Goal: Task Accomplishment & Management: Manage account settings

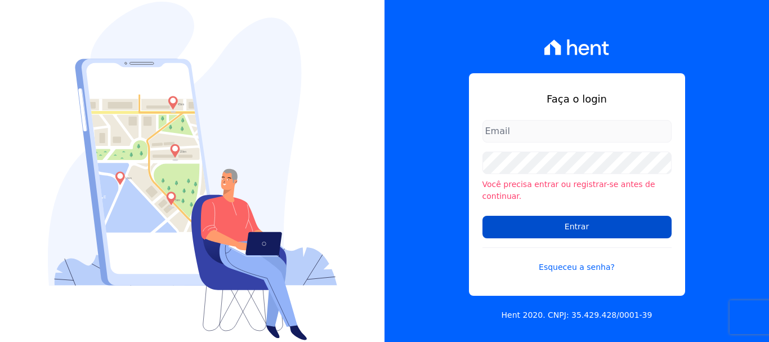
type input "[EMAIL_ADDRESS][DOMAIN_NAME]"
click at [572, 221] on input "Entrar" at bounding box center [577, 227] width 189 height 23
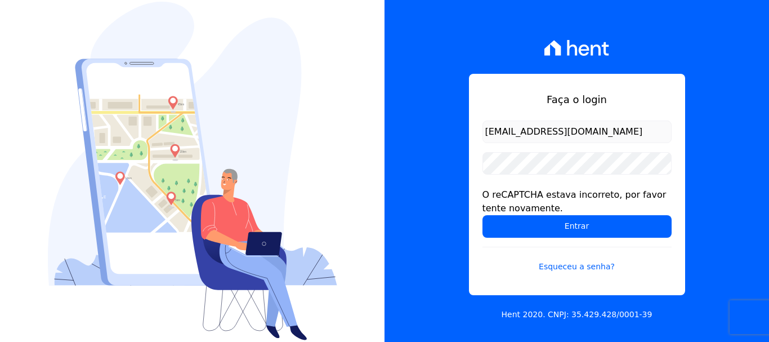
click at [435, 250] on div "Faça o login ary@santuzzo.com.br O reCAPTCHA estava incorreto, por favor tente …" at bounding box center [577, 171] width 385 height 342
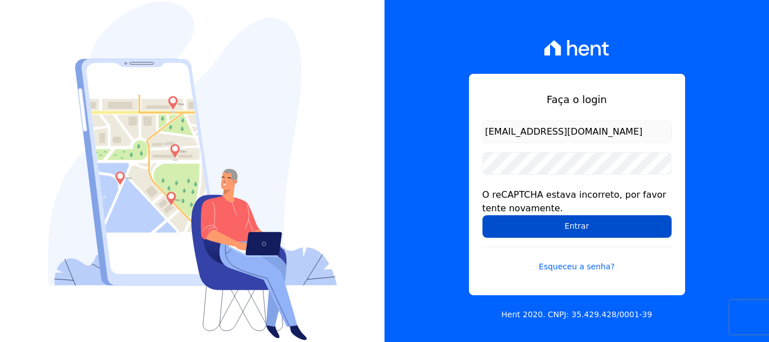
click at [581, 228] on input "Entrar" at bounding box center [577, 226] width 189 height 23
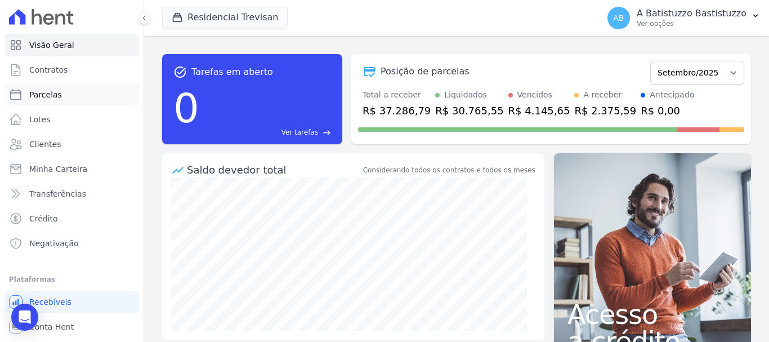
click at [53, 96] on span "Parcelas" at bounding box center [45, 94] width 33 height 11
click at [213, 19] on button "Residencial Trevisan" at bounding box center [225, 17] width 126 height 21
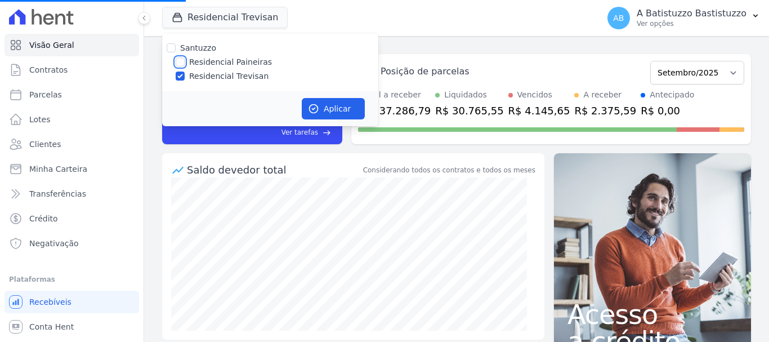
click at [182, 63] on input "Residencial Paineiras" at bounding box center [180, 61] width 9 height 9
checkbox input "true"
click at [179, 74] on input "Residencial Trevisan" at bounding box center [180, 76] width 9 height 9
checkbox input "false"
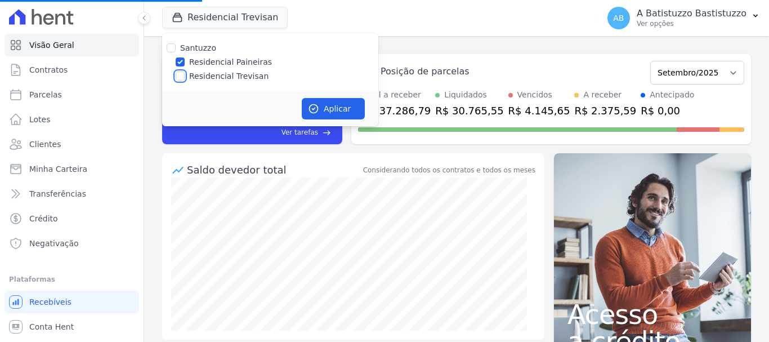
checkbox input "false"
click at [331, 104] on button "Aplicar" at bounding box center [333, 108] width 63 height 21
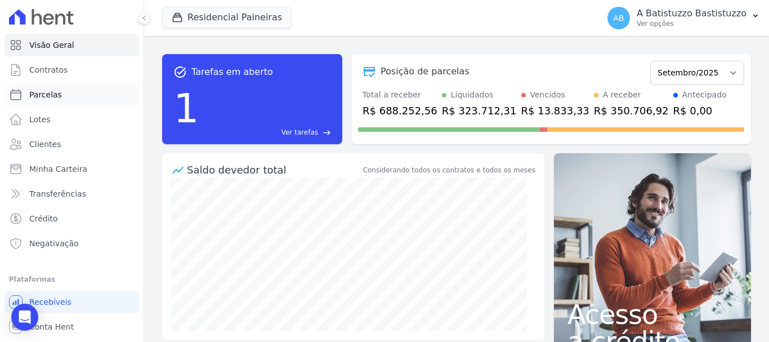
click at [61, 97] on link "Parcelas" at bounding box center [72, 94] width 135 height 23
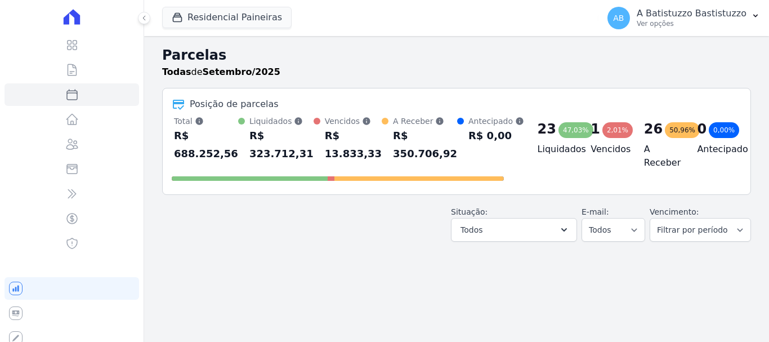
select select
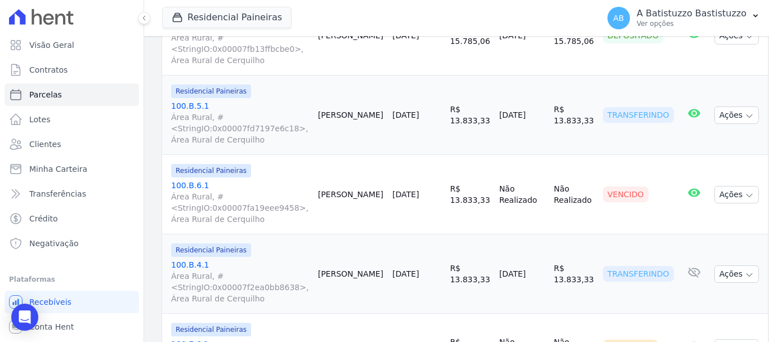
scroll to position [1014, 0]
